Goal: Browse casually: Explore the website without a specific task or goal

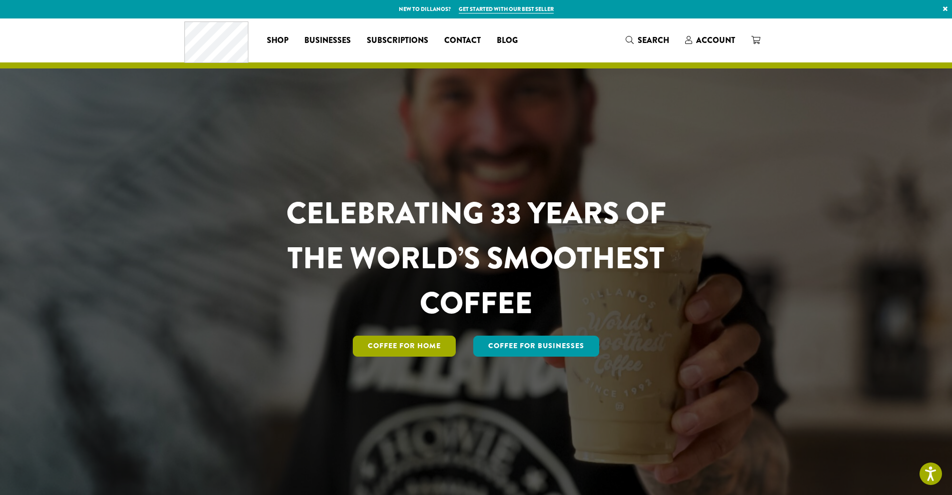
click at [398, 344] on link "Coffee for Home" at bounding box center [404, 346] width 103 height 21
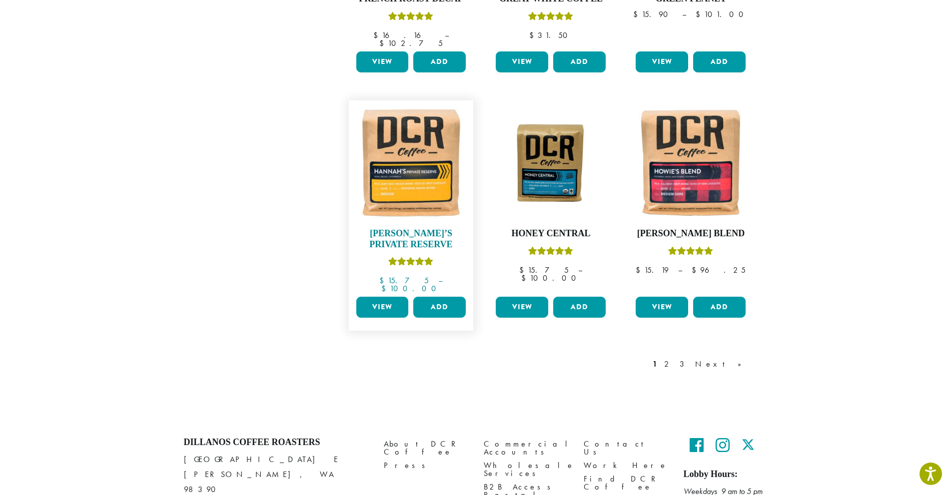
scroll to position [795, 0]
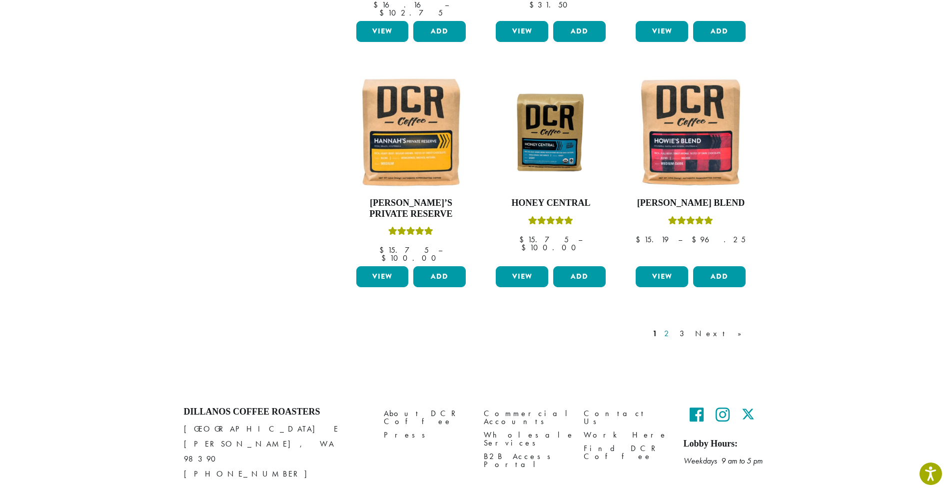
click at [674, 328] on link "2" at bounding box center [668, 334] width 12 height 12
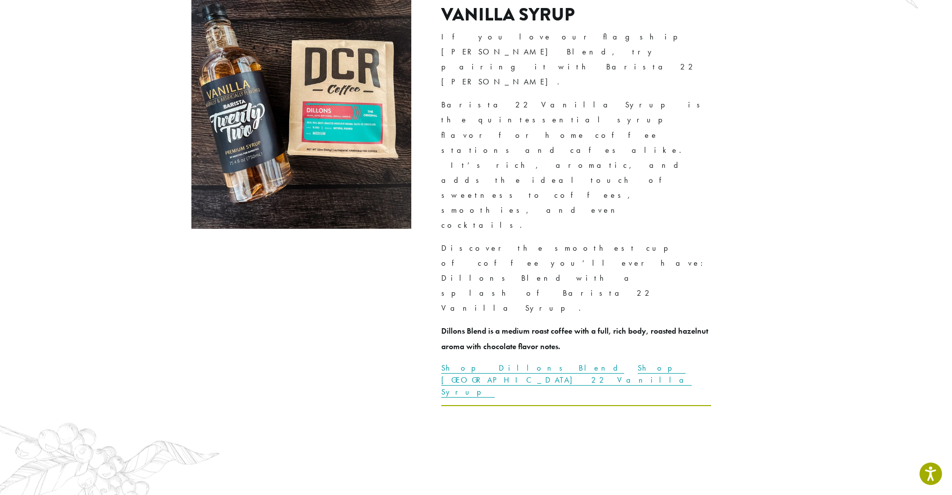
scroll to position [2823, 0]
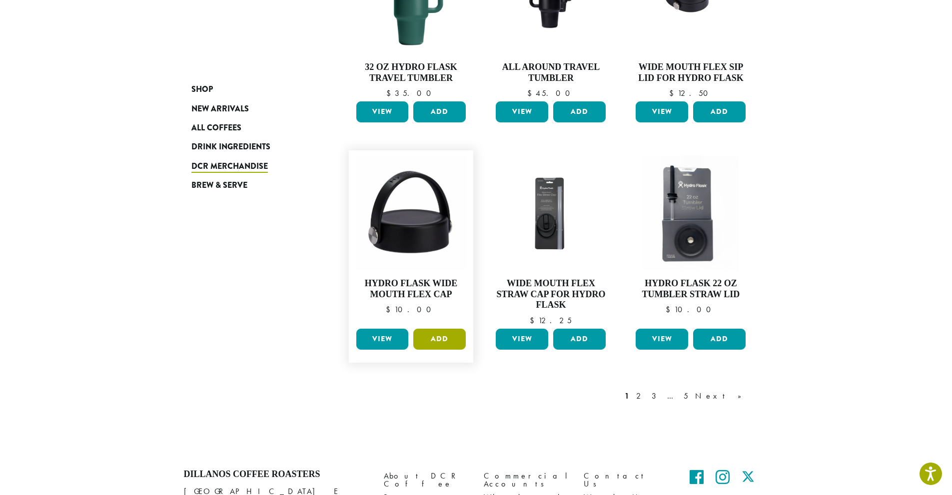
scroll to position [666, 0]
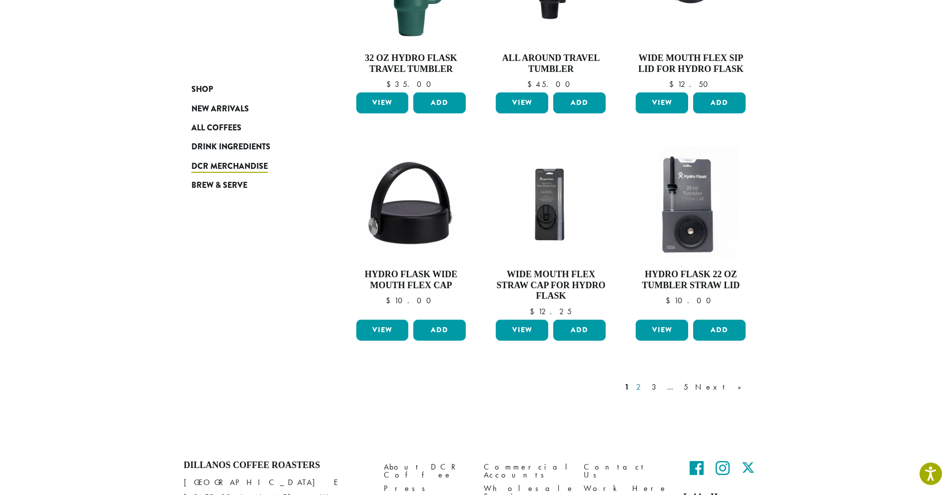
click at [646, 387] on link "2" at bounding box center [640, 387] width 12 height 12
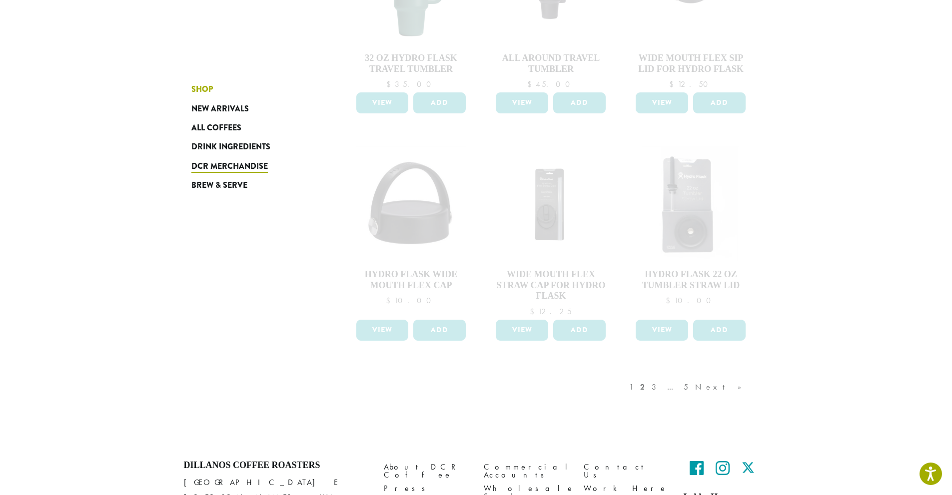
click at [199, 87] on span "Shop" at bounding box center [201, 89] width 21 height 12
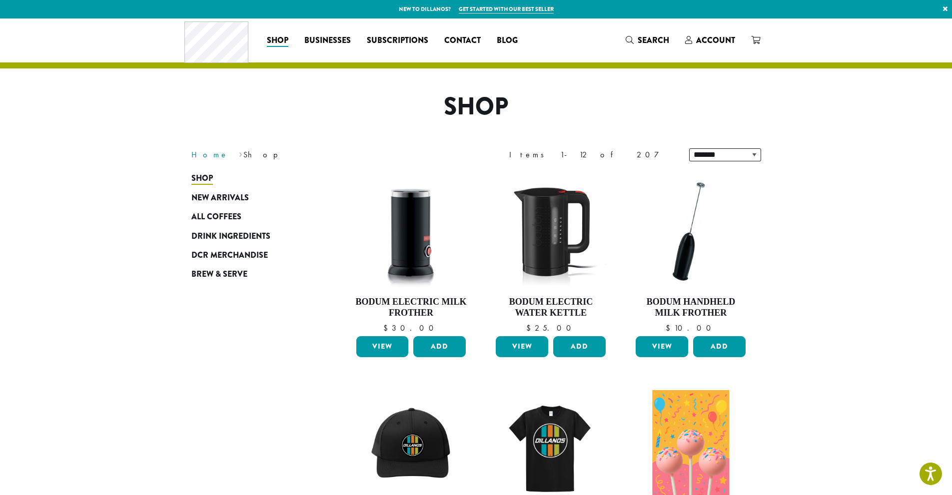
click at [202, 154] on link "Home" at bounding box center [209, 154] width 37 height 10
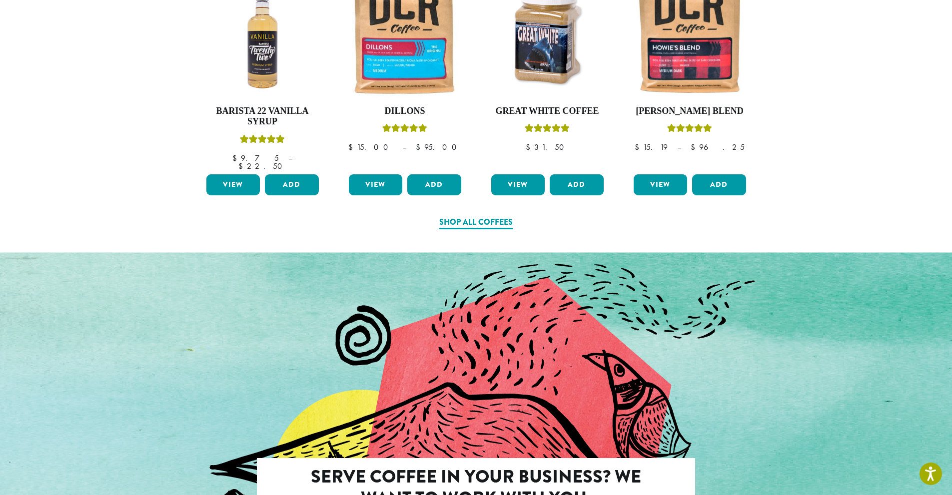
scroll to position [500, 0]
